Goal: Check status: Check status

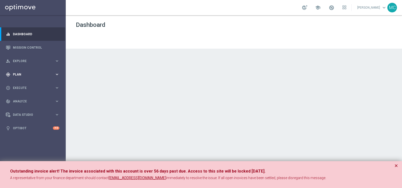
click at [59, 75] on icon "keyboard_arrow_right" at bounding box center [57, 74] width 5 height 5
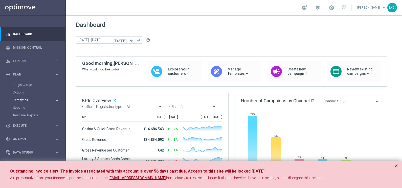
click at [22, 99] on span "Templates" at bounding box center [31, 99] width 36 height 3
click at [21, 107] on link "Optimail" at bounding box center [34, 107] width 37 height 4
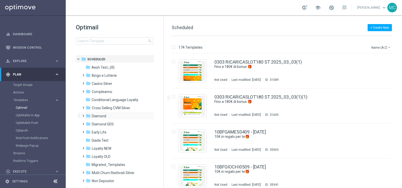
click at [81, 115] on div "folder Diamond more_vert" at bounding box center [117, 115] width 74 height 8
click at [82, 114] on span at bounding box center [82, 113] width 2 height 2
click at [87, 130] on span at bounding box center [87, 129] width 2 height 2
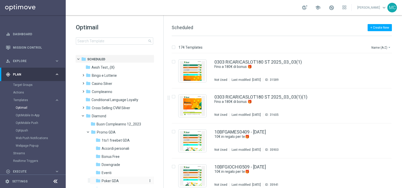
scroll to position [31, 0]
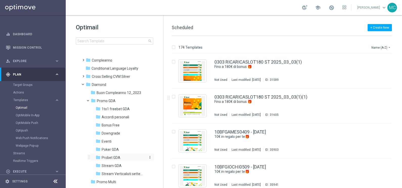
click at [108, 156] on span "Probet GDA" at bounding box center [111, 157] width 19 height 5
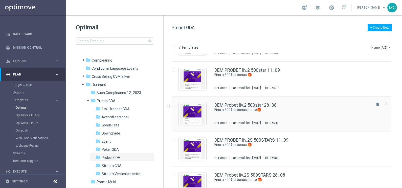
scroll to position [63, 0]
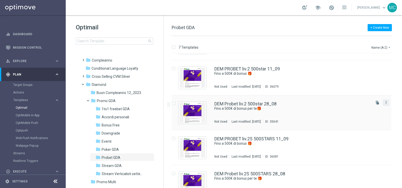
click at [386, 102] on icon "more_vert" at bounding box center [386, 102] width 4 height 4
click at [355, 121] on span "Delete" at bounding box center [354, 122] width 9 height 4
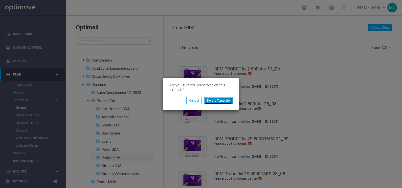
click at [220, 97] on button "Delete Template" at bounding box center [218, 100] width 28 height 7
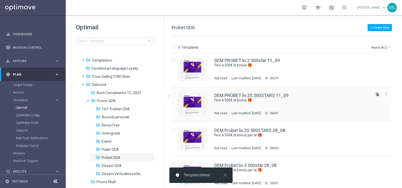
scroll to position [75, 0]
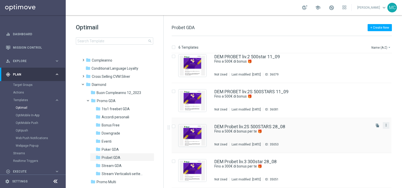
click at [387, 124] on button "more_vert" at bounding box center [385, 125] width 5 height 6
click at [354, 144] on span "Delete" at bounding box center [354, 145] width 9 height 4
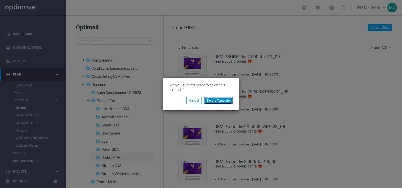
click at [213, 99] on button "Delete Template" at bounding box center [218, 100] width 28 height 7
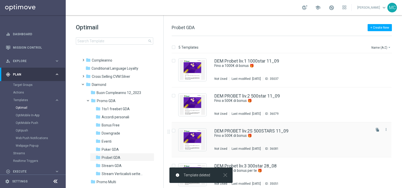
scroll to position [40, 0]
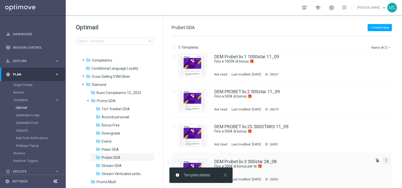
click at [385, 159] on icon "more_vert" at bounding box center [386, 160] width 4 height 4
click at [353, 181] on div "delete_forever Delete" at bounding box center [362, 179] width 40 height 7
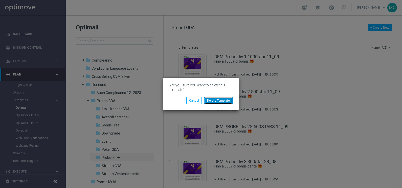
click at [220, 99] on button "Delete Template" at bounding box center [218, 100] width 28 height 7
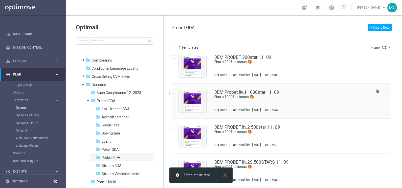
scroll to position [5, 0]
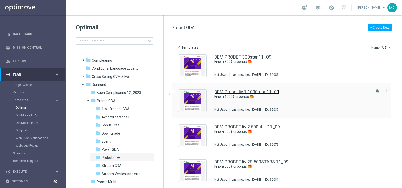
click at [257, 91] on link "DEM Probet liv.1 1000star 11_09" at bounding box center [246, 91] width 65 height 5
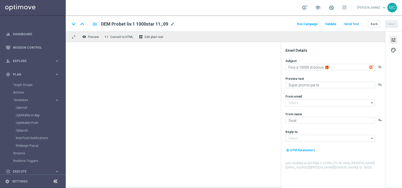
type input "giochi@comunicazioni.sisal.it"
type input "teamvip@sisal.it"
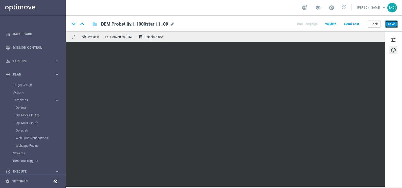
click at [393, 22] on button "Save" at bounding box center [391, 23] width 12 height 7
click at [374, 24] on button "Back" at bounding box center [374, 23] width 13 height 7
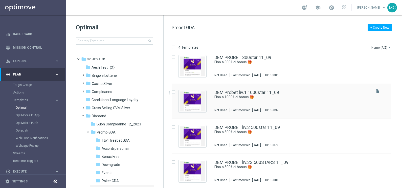
scroll to position [5, 0]
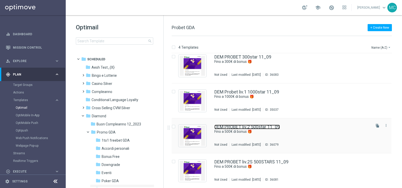
click at [251, 126] on link "DEM PROBET liv.2 500star 11_09" at bounding box center [246, 126] width 65 height 5
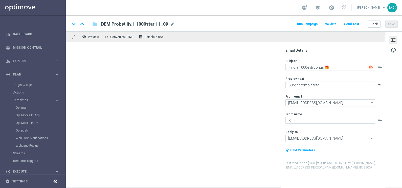
type textarea "Fino a 500€ di bonus 🎁"
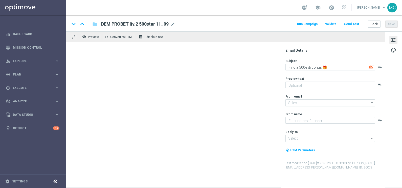
type textarea "Super promo per te"
type textarea "Sisal"
type input "[EMAIL_ADDRESS][DOMAIN_NAME]"
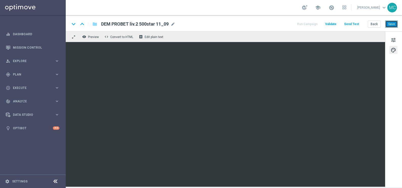
click at [389, 25] on button "Save" at bounding box center [391, 23] width 12 height 7
click at [372, 24] on button "Back" at bounding box center [374, 23] width 13 height 7
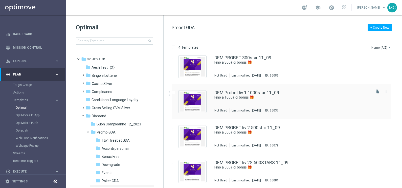
scroll to position [5, 0]
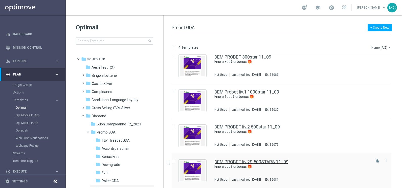
click at [262, 160] on link "DEM PROBET liv.2S 500STARS 11_09" at bounding box center [251, 161] width 74 height 5
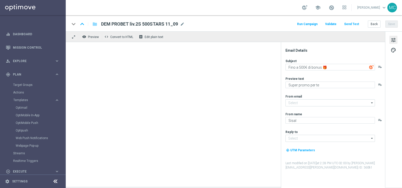
type input "giochi@comunicazioni.sisal.it"
type input "teamvip@sisal.it"
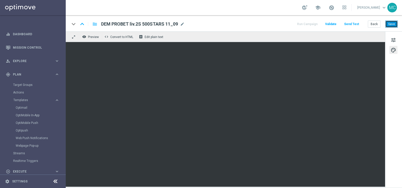
click at [391, 24] on button "Save" at bounding box center [391, 23] width 12 height 7
click at [375, 21] on button "Back" at bounding box center [374, 23] width 13 height 7
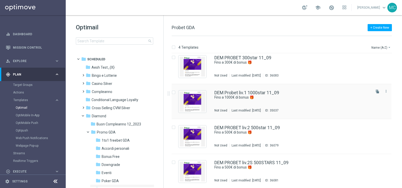
scroll to position [5, 0]
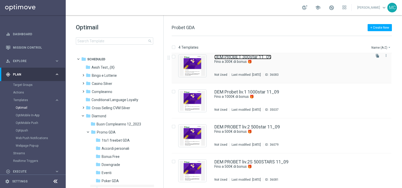
click at [258, 55] on link "DEM PROBET 300star 11_09" at bounding box center [242, 57] width 57 height 5
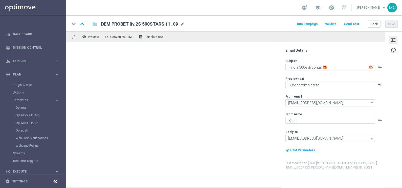
type textarea "Fino a 300€ di bonus 🎁"
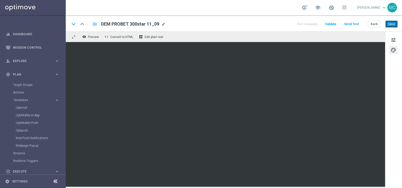
click at [391, 23] on button "Save" at bounding box center [391, 23] width 12 height 7
click at [377, 24] on button "Back" at bounding box center [374, 23] width 13 height 7
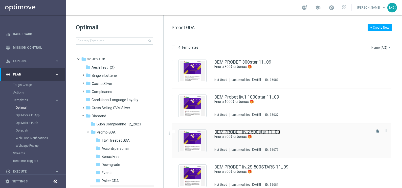
click at [250, 131] on link "DEM PROBET liv.2 500star 11_09" at bounding box center [246, 131] width 65 height 5
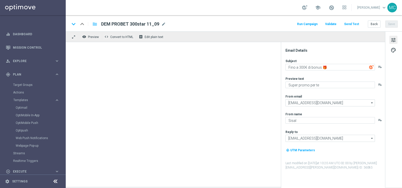
type textarea "Fino a 500€ di bonus 🎁"
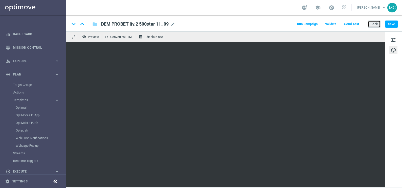
click at [373, 22] on button "Back" at bounding box center [374, 23] width 13 height 7
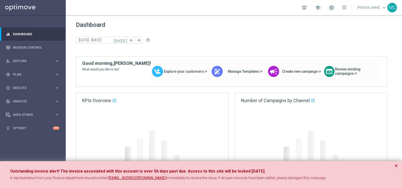
click at [398, 166] on div "Outstanding invoice alert! The invoice associated with this account is over 56 …" at bounding box center [201, 174] width 402 height 27
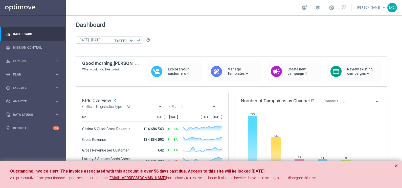
click at [396, 165] on button "×" at bounding box center [396, 165] width 4 height 6
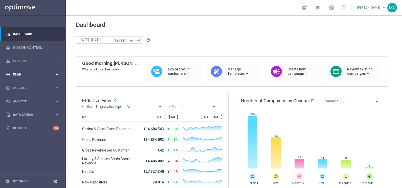
click at [55, 76] on icon "keyboard_arrow_right" at bounding box center [57, 74] width 5 height 5
drag, startPoint x: 57, startPoint y: 97, endPoint x: 49, endPoint y: 100, distance: 7.8
click at [57, 98] on icon "keyboard_arrow_right" at bounding box center [57, 100] width 5 height 5
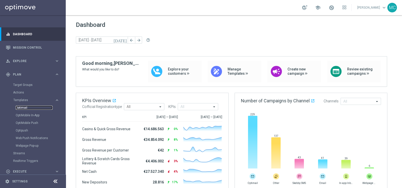
click at [25, 107] on link "Optimail" at bounding box center [34, 107] width 37 height 4
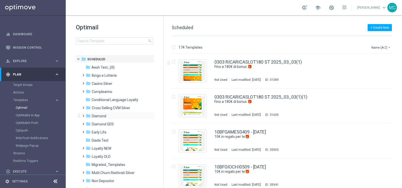
click at [83, 114] on span at bounding box center [82, 113] width 2 height 2
click at [86, 130] on span at bounding box center [87, 129] width 2 height 2
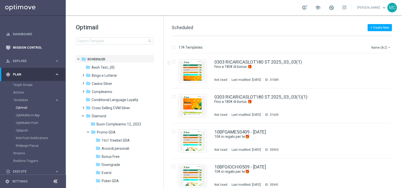
click at [10, 48] on div "Mission Control" at bounding box center [33, 47] width 54 height 13
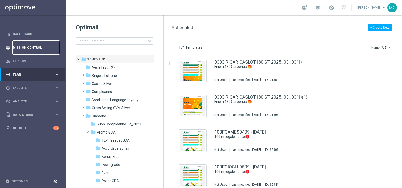
click at [26, 41] on link "Mission Control" at bounding box center [36, 47] width 46 height 13
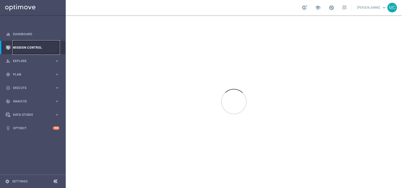
click at [26, 46] on link "Mission Control" at bounding box center [36, 47] width 46 height 13
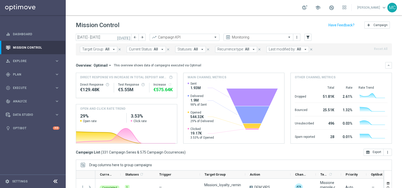
click at [303, 49] on icon "arrow_drop_down" at bounding box center [305, 49] width 5 height 5
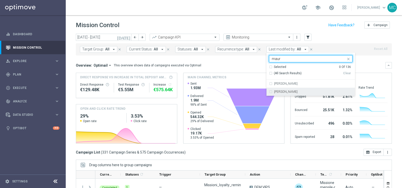
click at [274, 91] on label "[PERSON_NAME]" at bounding box center [286, 91] width 24 height 3
type input "maur"
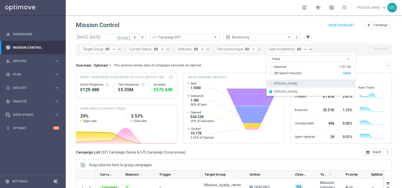
click at [305, 27] on div "Mission Control add Campaign" at bounding box center [234, 25] width 316 height 10
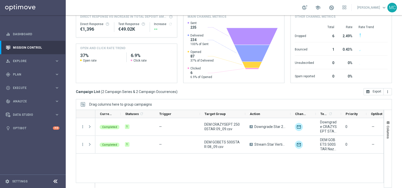
scroll to position [65, 0]
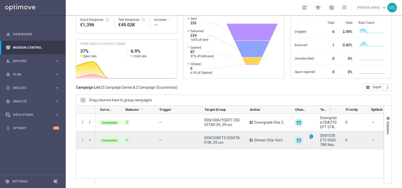
click at [312, 136] on span "unfold_more" at bounding box center [311, 136] width 4 height 4
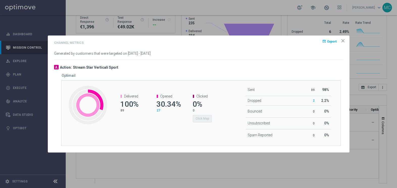
click at [344, 40] on icon "icon" at bounding box center [343, 40] width 3 height 3
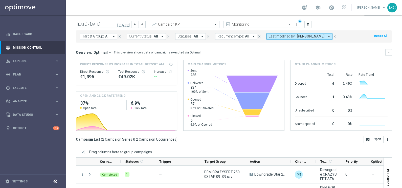
scroll to position [0, 0]
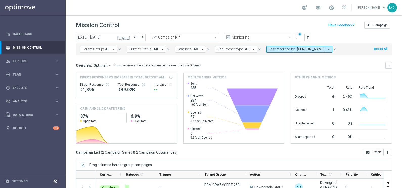
click at [129, 38] on icon "[DATE]" at bounding box center [124, 37] width 14 height 5
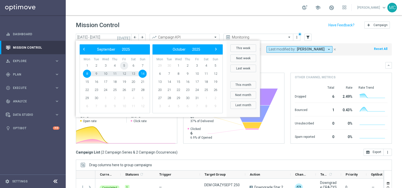
click at [124, 64] on span "5" at bounding box center [124, 65] width 8 height 8
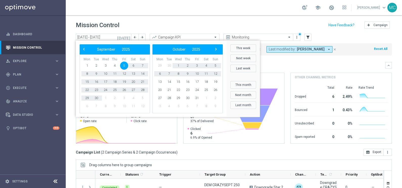
click at [277, 14] on div "school Mauro Cesari keyboard_arrow_down MC" at bounding box center [234, 7] width 336 height 15
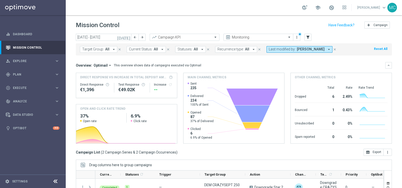
click at [196, 18] on header "Mission Control add Campaign" at bounding box center [234, 24] width 336 height 18
click at [126, 37] on icon "[DATE]" at bounding box center [124, 37] width 14 height 5
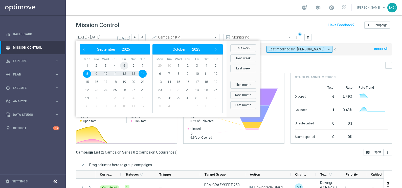
click at [121, 64] on span "5" at bounding box center [124, 65] width 8 height 8
click at [143, 73] on span "14" at bounding box center [142, 73] width 8 height 8
type input "[DATE] - [DATE]"
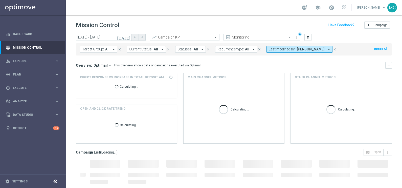
click at [244, 17] on header "Mission Control add Campaign" at bounding box center [234, 24] width 336 height 18
click at [128, 38] on icon "[DATE]" at bounding box center [124, 37] width 14 height 5
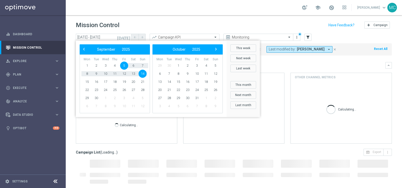
click at [126, 64] on span "5" at bounding box center [124, 65] width 8 height 8
click at [143, 74] on span "14" at bounding box center [142, 73] width 8 height 8
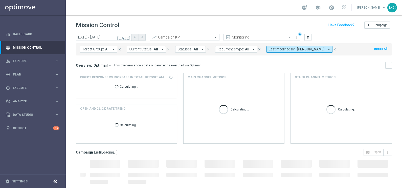
click at [183, 17] on header "Mission Control add Campaign" at bounding box center [234, 24] width 336 height 18
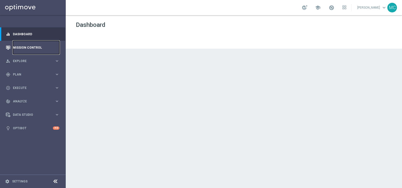
click at [23, 50] on link "Mission Control" at bounding box center [36, 47] width 46 height 13
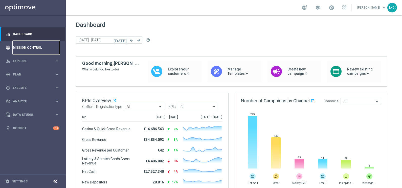
click at [29, 50] on link "Mission Control" at bounding box center [36, 47] width 46 height 13
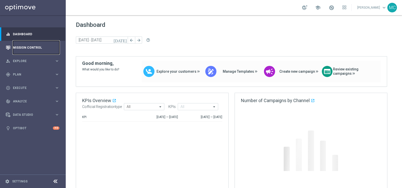
click at [22, 46] on link "Mission Control" at bounding box center [36, 47] width 46 height 13
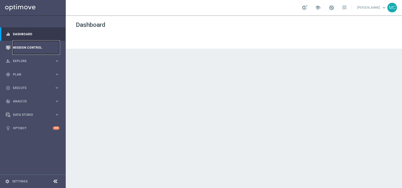
click at [21, 46] on link "Mission Control" at bounding box center [36, 47] width 46 height 13
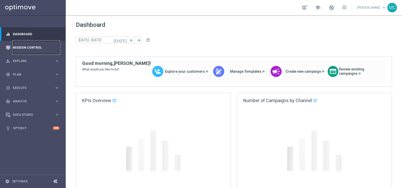
click at [21, 49] on link "Mission Control" at bounding box center [36, 47] width 46 height 13
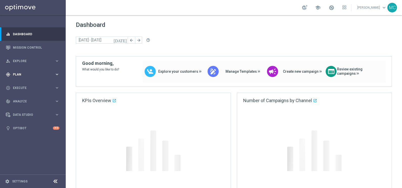
click at [54, 73] on span "Plan" at bounding box center [34, 74] width 42 height 3
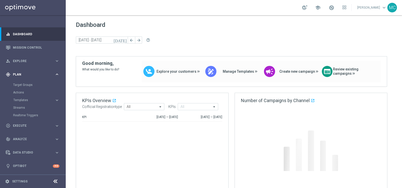
click at [57, 75] on icon "keyboard_arrow_right" at bounding box center [57, 74] width 5 height 5
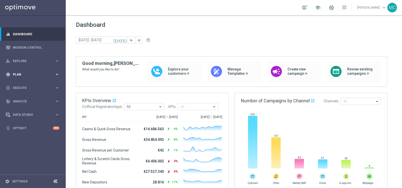
click at [56, 75] on icon "keyboard_arrow_right" at bounding box center [57, 74] width 5 height 5
click at [26, 99] on span "Templates" at bounding box center [31, 99] width 36 height 3
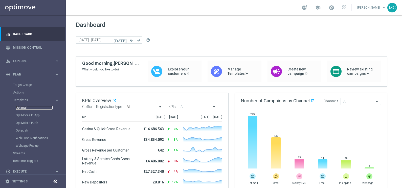
click at [20, 107] on link "Optimail" at bounding box center [34, 107] width 37 height 4
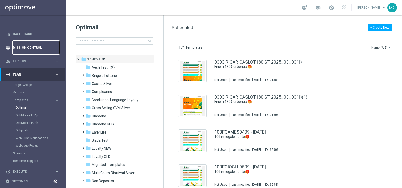
click at [26, 45] on link "Mission Control" at bounding box center [36, 47] width 46 height 13
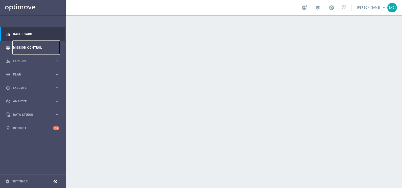
click at [34, 46] on link "Mission Control" at bounding box center [36, 47] width 46 height 13
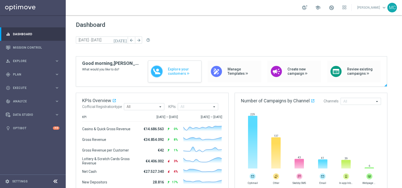
click at [174, 72] on span "Explore your customers" at bounding box center [183, 71] width 31 height 9
click at [29, 46] on link "Mission Control" at bounding box center [36, 47] width 46 height 13
click at [24, 47] on link "Mission Control" at bounding box center [36, 47] width 46 height 13
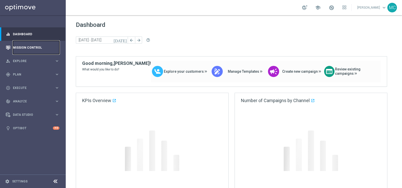
click at [30, 44] on link "Mission Control" at bounding box center [36, 47] width 46 height 13
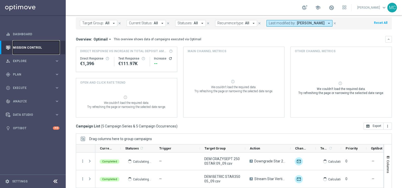
scroll to position [65, 0]
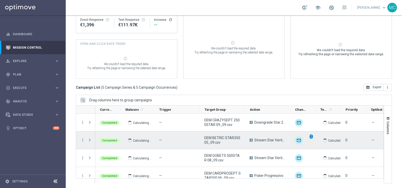
click at [311, 137] on span "unfold_more" at bounding box center [311, 136] width 4 height 4
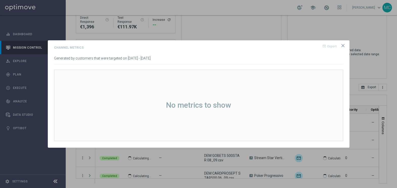
drag, startPoint x: 342, startPoint y: 45, endPoint x: 339, endPoint y: 46, distance: 3.1
click at [342, 46] on icon "icon" at bounding box center [343, 45] width 3 height 3
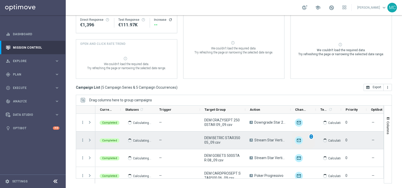
click at [311, 137] on span "unfold_more" at bounding box center [311, 136] width 4 height 4
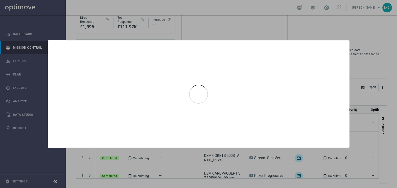
click at [337, 25] on div at bounding box center [198, 94] width 397 height 188
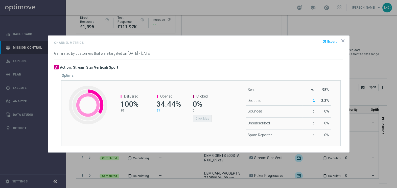
click at [343, 41] on icon "icon" at bounding box center [343, 40] width 3 height 3
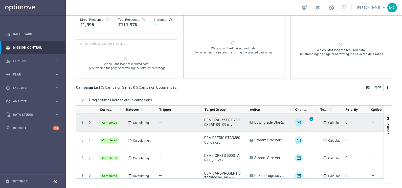
click at [310, 119] on span "unfold_more" at bounding box center [311, 119] width 4 height 4
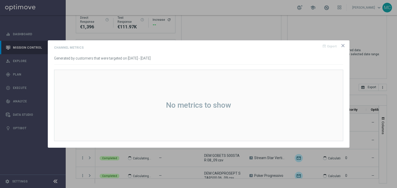
click at [342, 45] on icon "icon" at bounding box center [342, 45] width 5 height 5
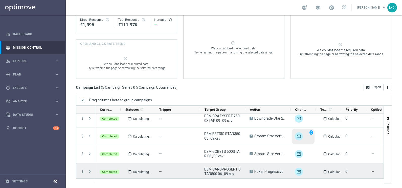
scroll to position [0, 0]
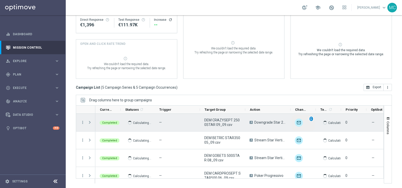
click at [310, 119] on span "unfold_more" at bounding box center [311, 119] width 4 height 4
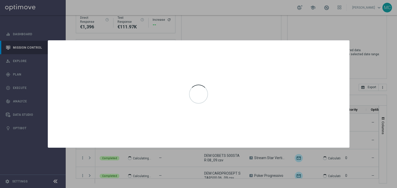
click at [254, 25] on div at bounding box center [198, 94] width 397 height 188
drag, startPoint x: 344, startPoint y: 41, endPoint x: 344, endPoint y: 38, distance: 3.5
click at [344, 41] on div at bounding box center [198, 93] width 301 height 107
click at [342, 33] on div at bounding box center [198, 94] width 397 height 188
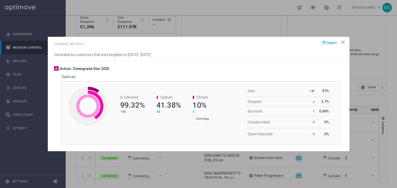
click at [344, 40] on icon "icon" at bounding box center [342, 41] width 5 height 5
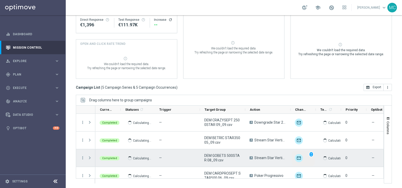
scroll to position [24, 0]
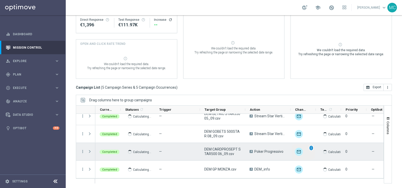
click at [311, 148] on span "unfold_more" at bounding box center [311, 148] width 4 height 4
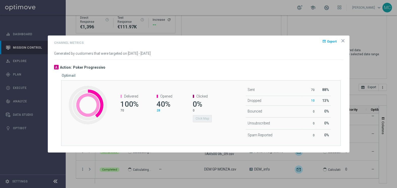
click at [343, 41] on icon "icon" at bounding box center [343, 40] width 3 height 3
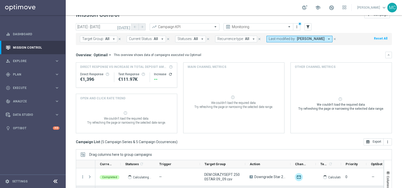
scroll to position [0, 0]
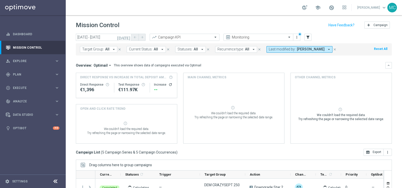
click at [129, 37] on icon "[DATE]" at bounding box center [124, 37] width 14 height 5
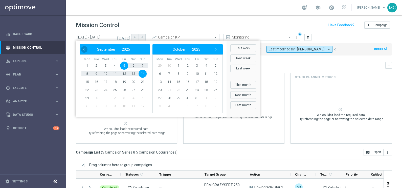
click at [84, 49] on span "‹" at bounding box center [84, 49] width 7 height 7
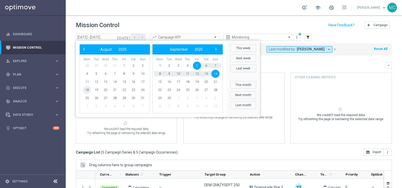
click at [87, 90] on span "18" at bounding box center [87, 90] width 8 height 8
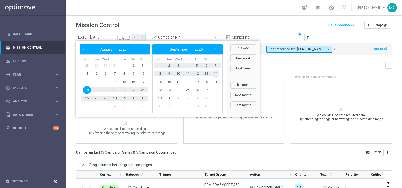
click at [215, 73] on span "14" at bounding box center [215, 73] width 8 height 8
type input "[DATE] - [DATE]"
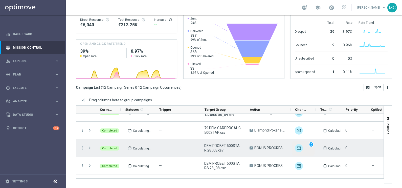
scroll to position [85, 0]
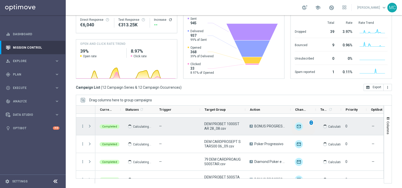
click at [311, 123] on span "unfold_more" at bounding box center [311, 123] width 4 height 4
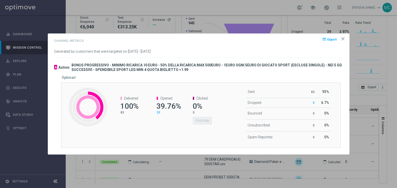
click at [342, 39] on icon "icon" at bounding box center [343, 38] width 3 height 3
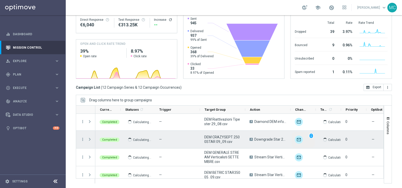
scroll to position [0, 0]
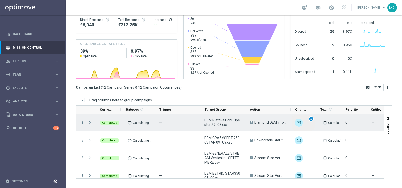
click at [311, 119] on span "unfold_more" at bounding box center [311, 119] width 4 height 4
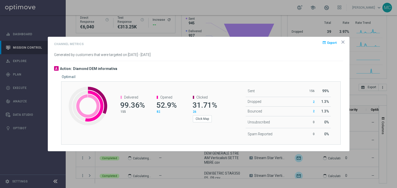
click at [343, 43] on icon "icon" at bounding box center [342, 41] width 5 height 5
